Goal: Check status: Check status

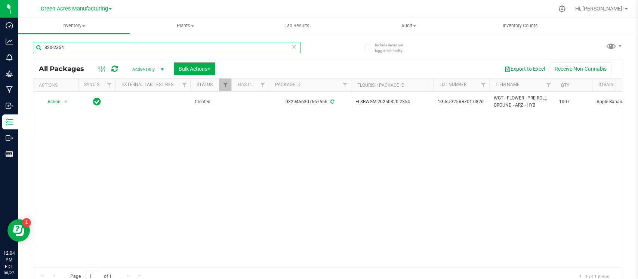
click at [205, 49] on input "820-2354" at bounding box center [167, 47] width 268 height 11
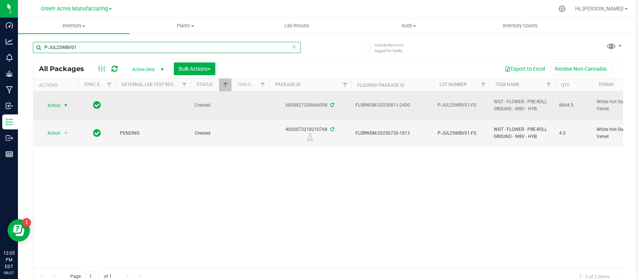
type input "P-JUL25WBV01"
click at [59, 107] on span "Action" at bounding box center [51, 105] width 20 height 10
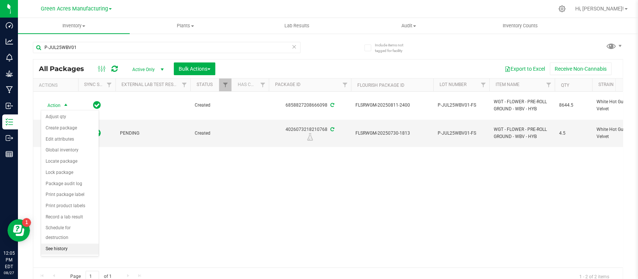
click at [64, 245] on li "See history" at bounding box center [70, 248] width 58 height 11
